Goal: Task Accomplishment & Management: Use online tool/utility

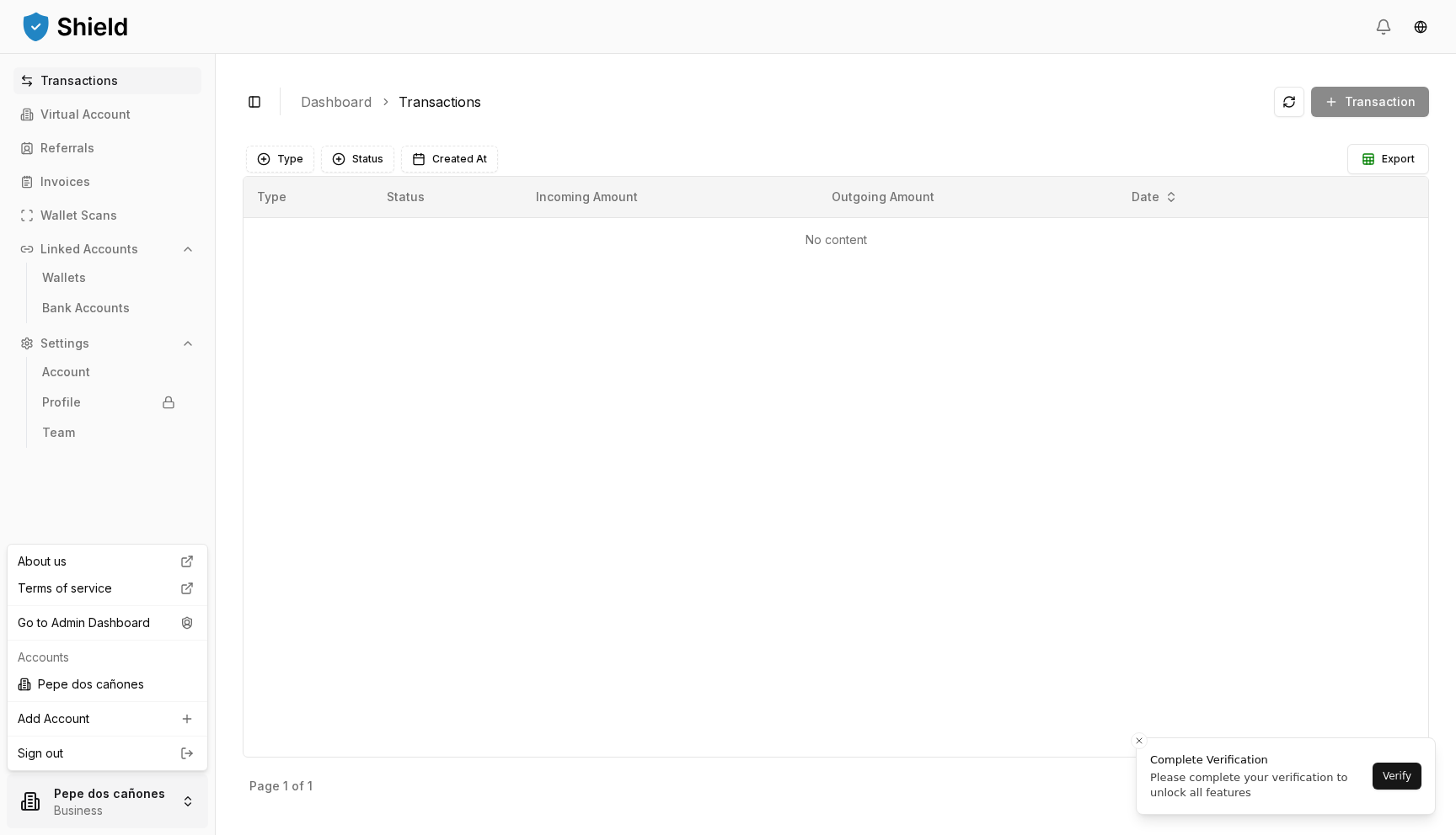
click at [100, 799] on html "Transactions Virtual Account Referrals Invoices Wallet Scans Linked Accounts Wa…" at bounding box center [728, 417] width 1456 height 835
click at [104, 620] on div "Go to Admin Dashboard" at bounding box center [108, 623] width 193 height 27
